Goal: Find specific page/section: Find specific page/section

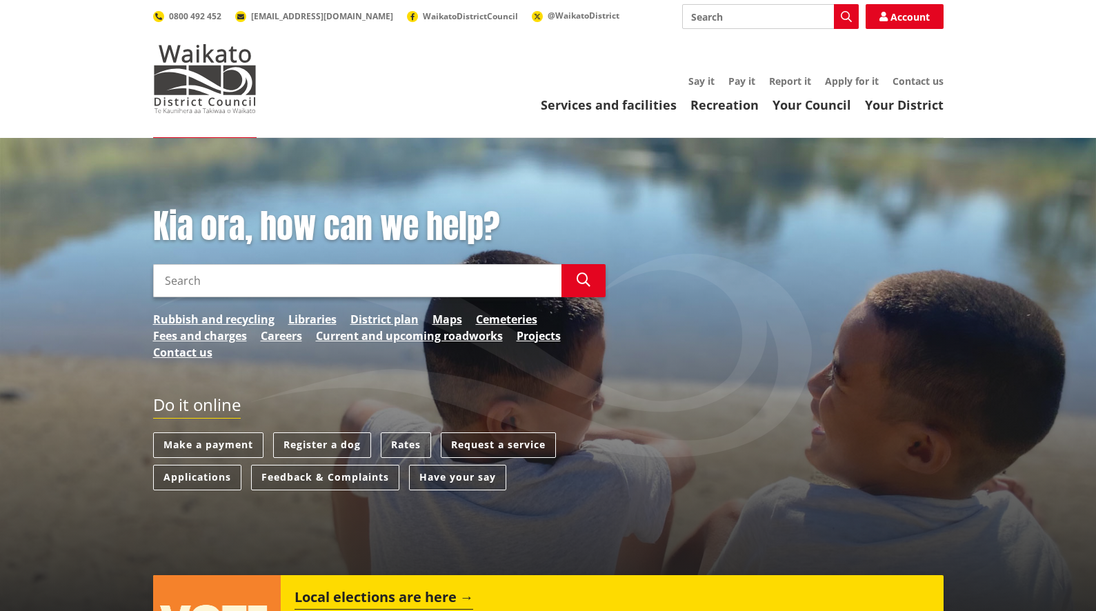
click at [716, 18] on input "Search" at bounding box center [770, 16] width 177 height 25
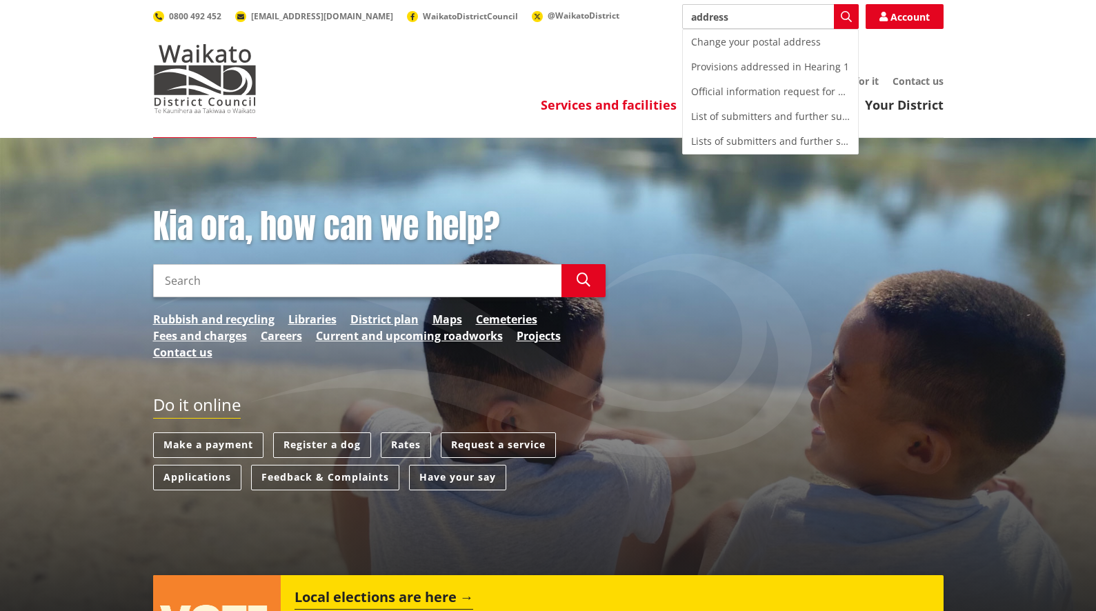
type input "address"
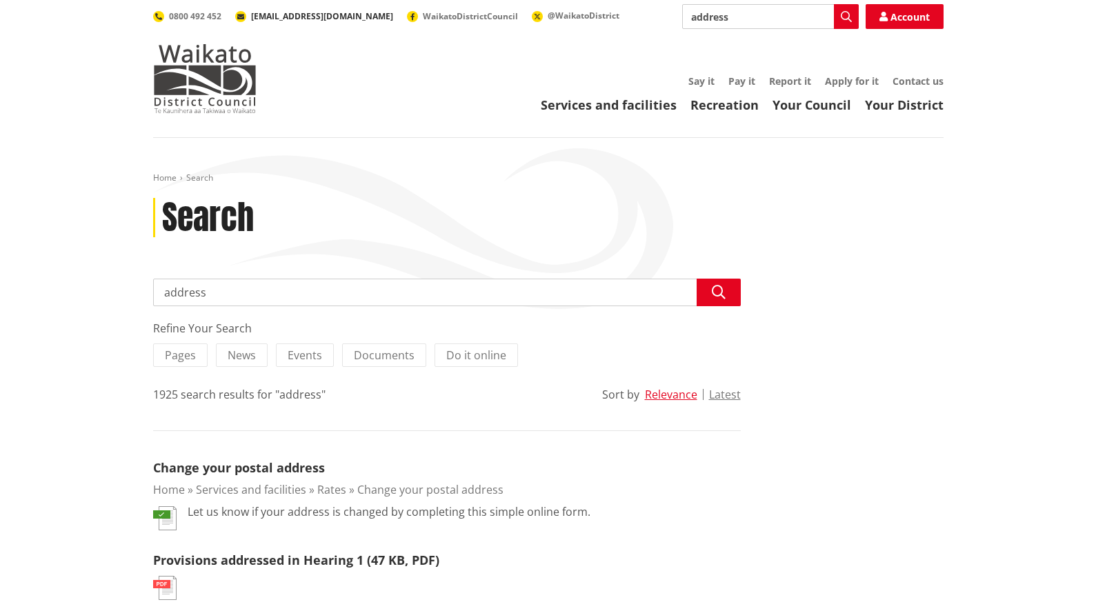
click at [313, 16] on span "[EMAIL_ADDRESS][DOMAIN_NAME]" at bounding box center [322, 16] width 142 height 12
